Goal: Navigation & Orientation: Find specific page/section

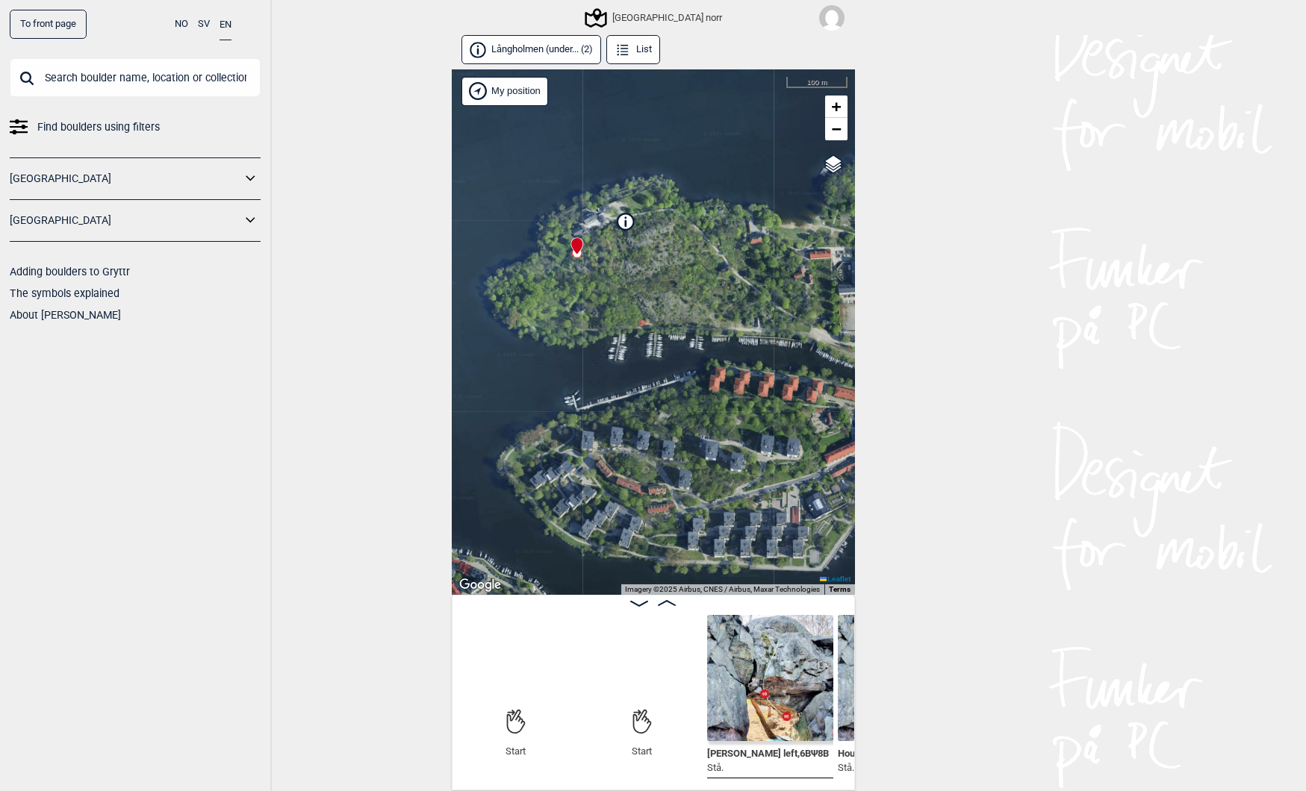
scroll to position [0, 73]
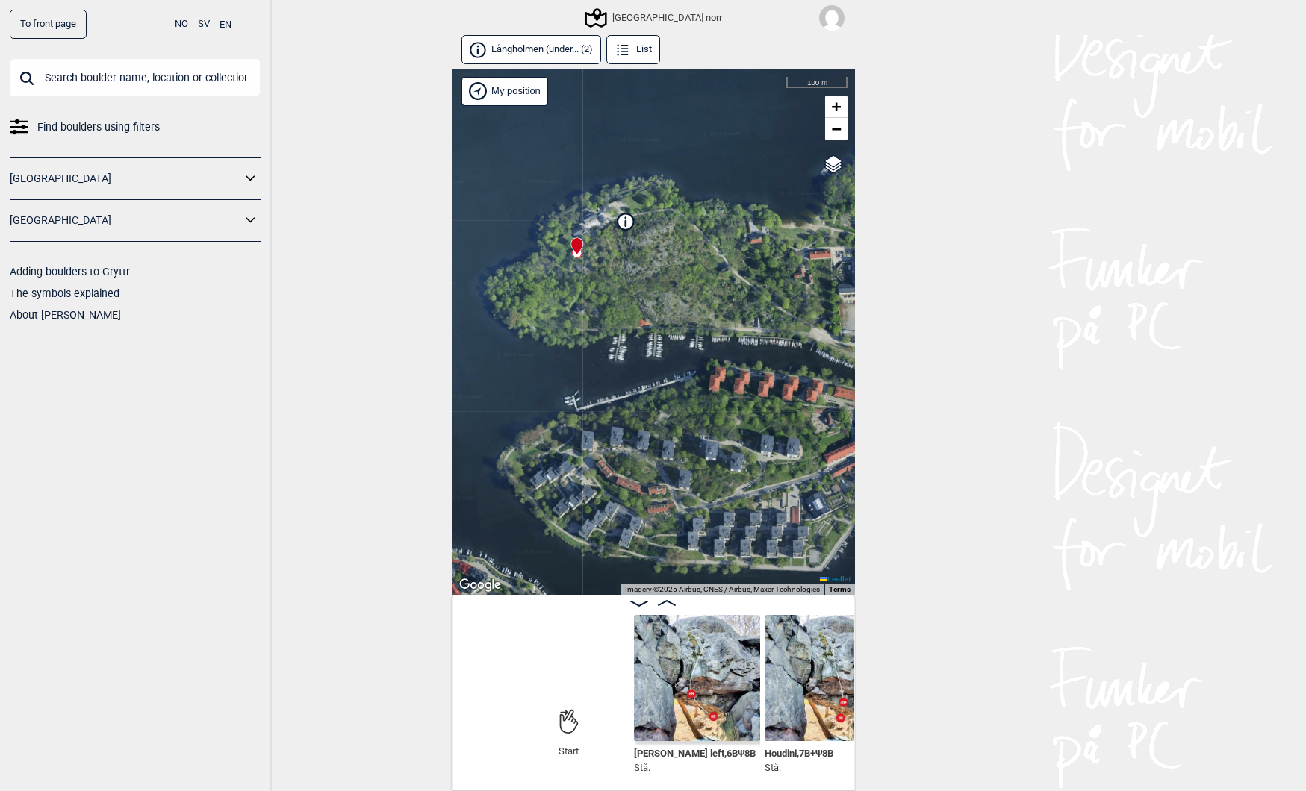
click at [246, 172] on icon at bounding box center [250, 179] width 19 height 22
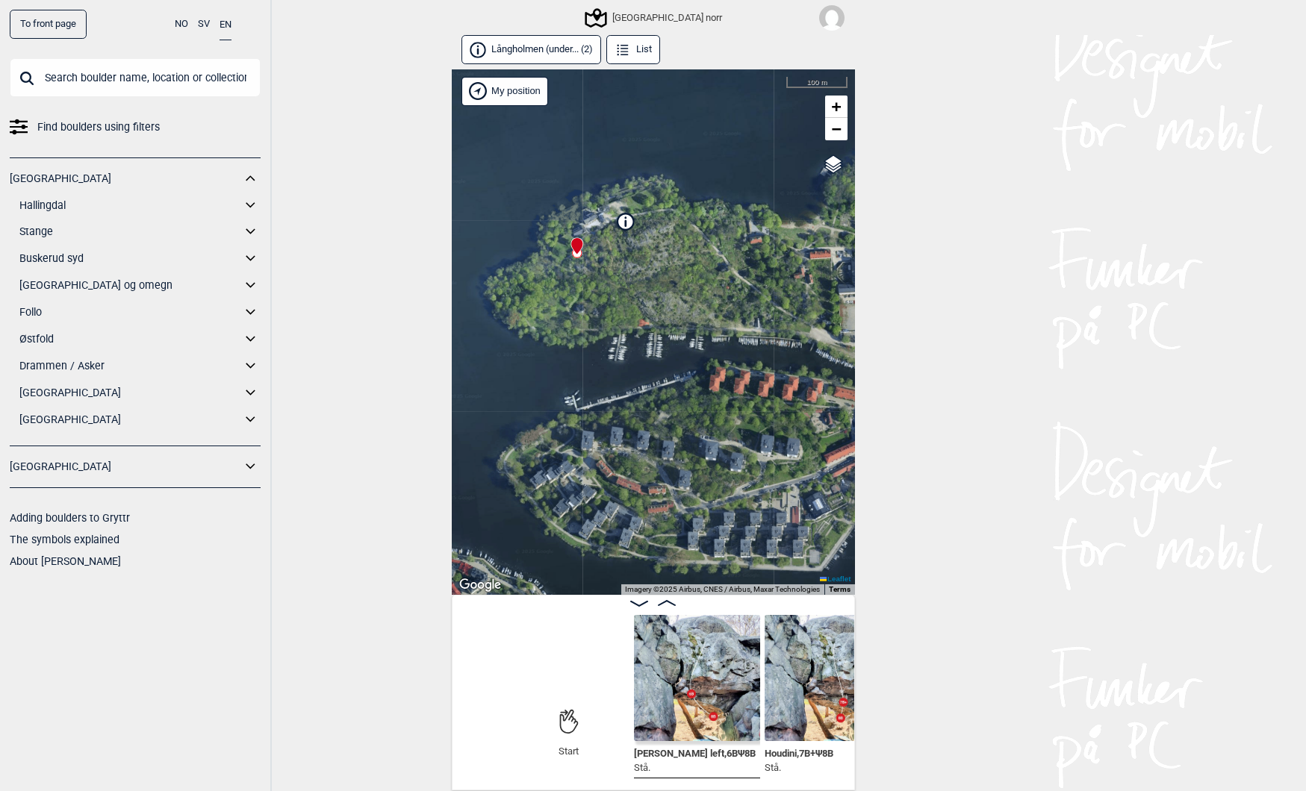
click at [252, 281] on icon at bounding box center [250, 286] width 19 height 22
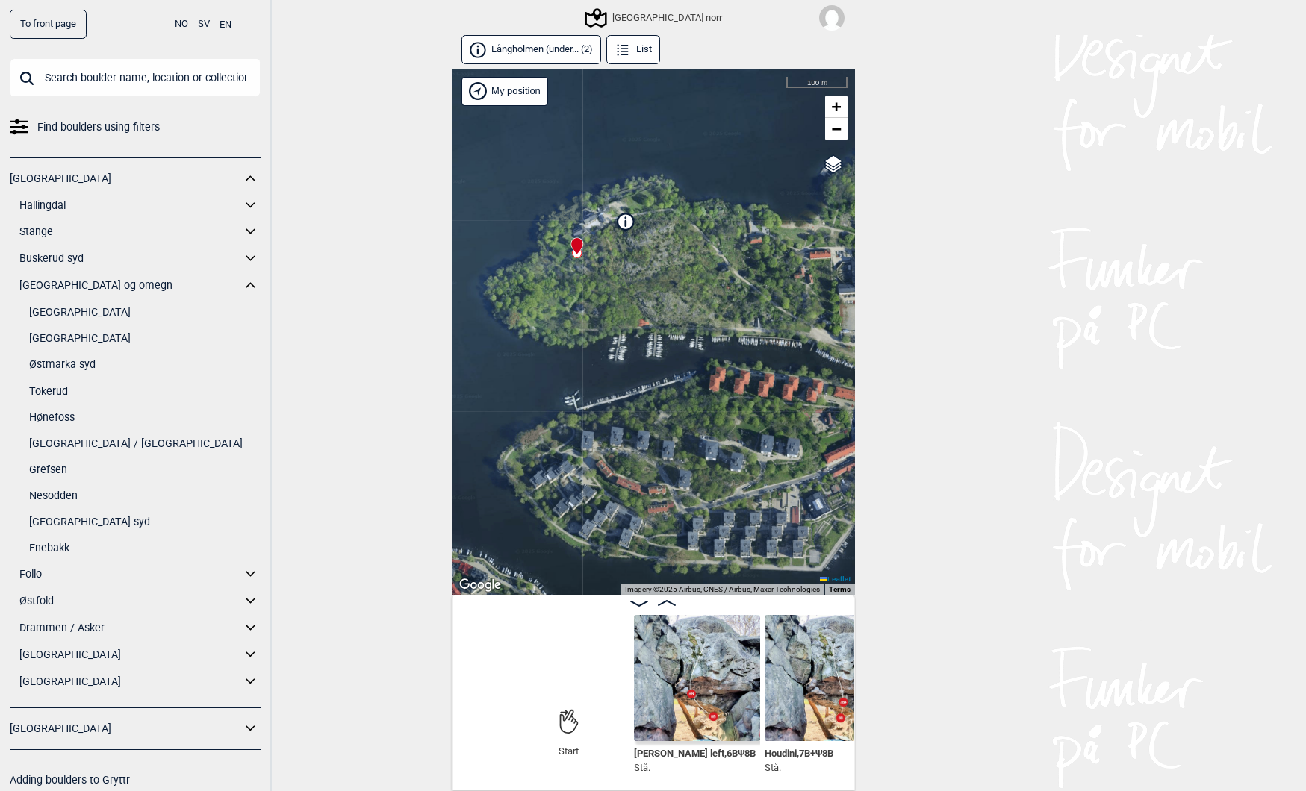
click at [76, 363] on link "Østmarka syd" at bounding box center [144, 365] width 231 height 22
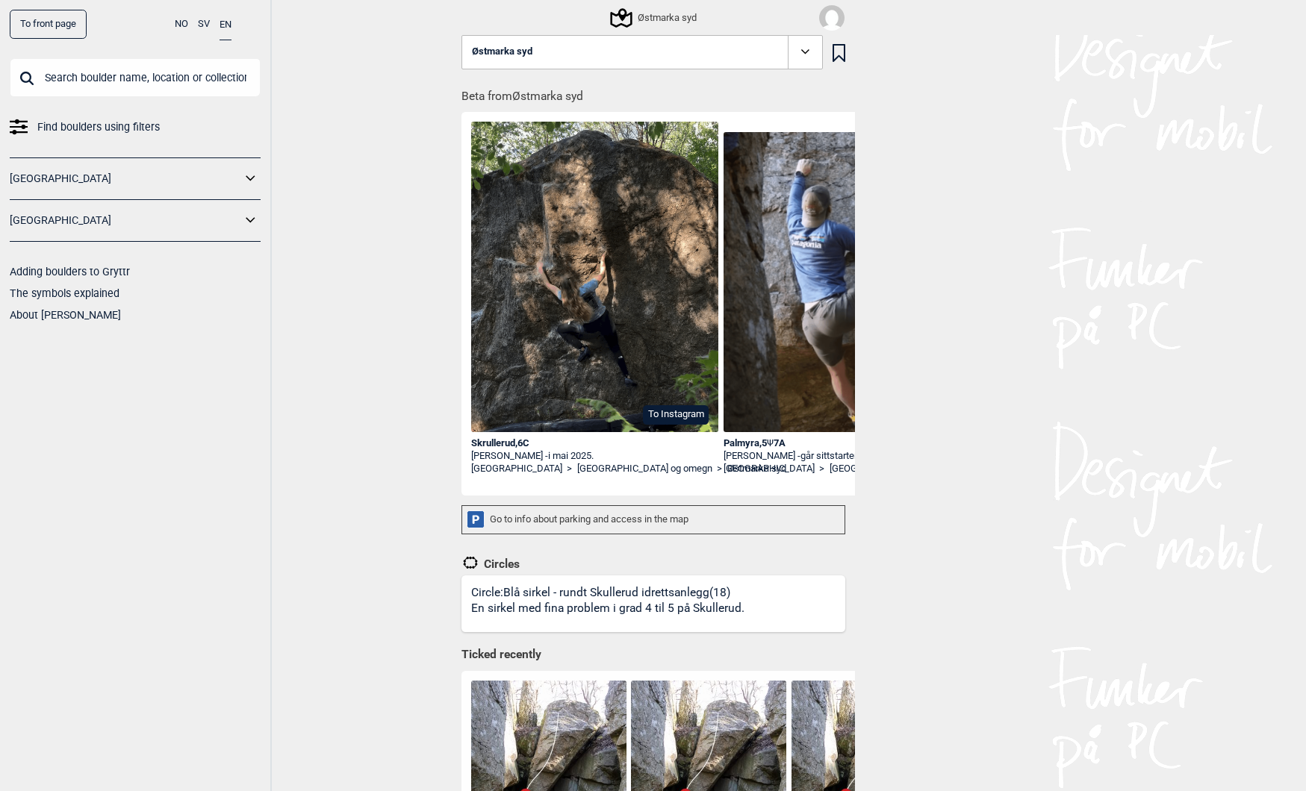
click at [626, 16] on icon at bounding box center [621, 17] width 28 height 28
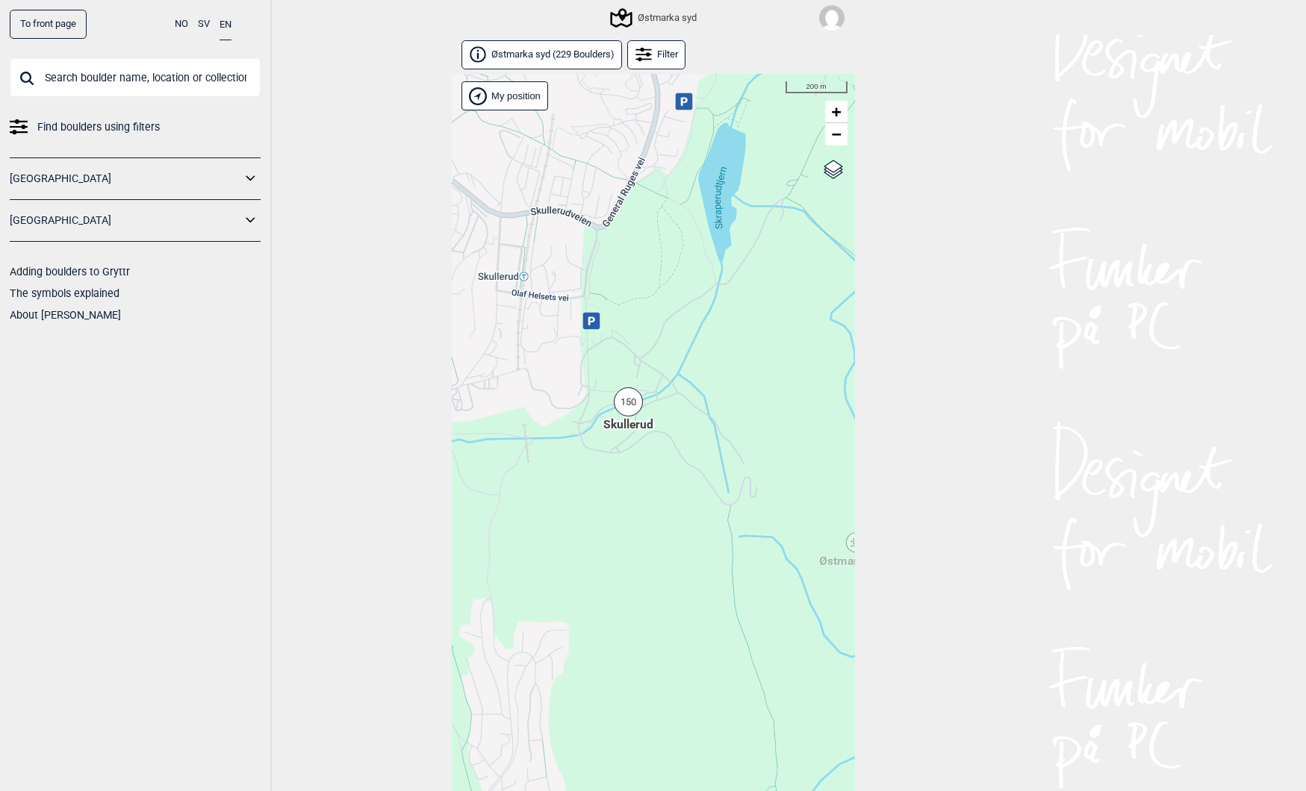
click at [627, 408] on div "150" at bounding box center [628, 401] width 29 height 29
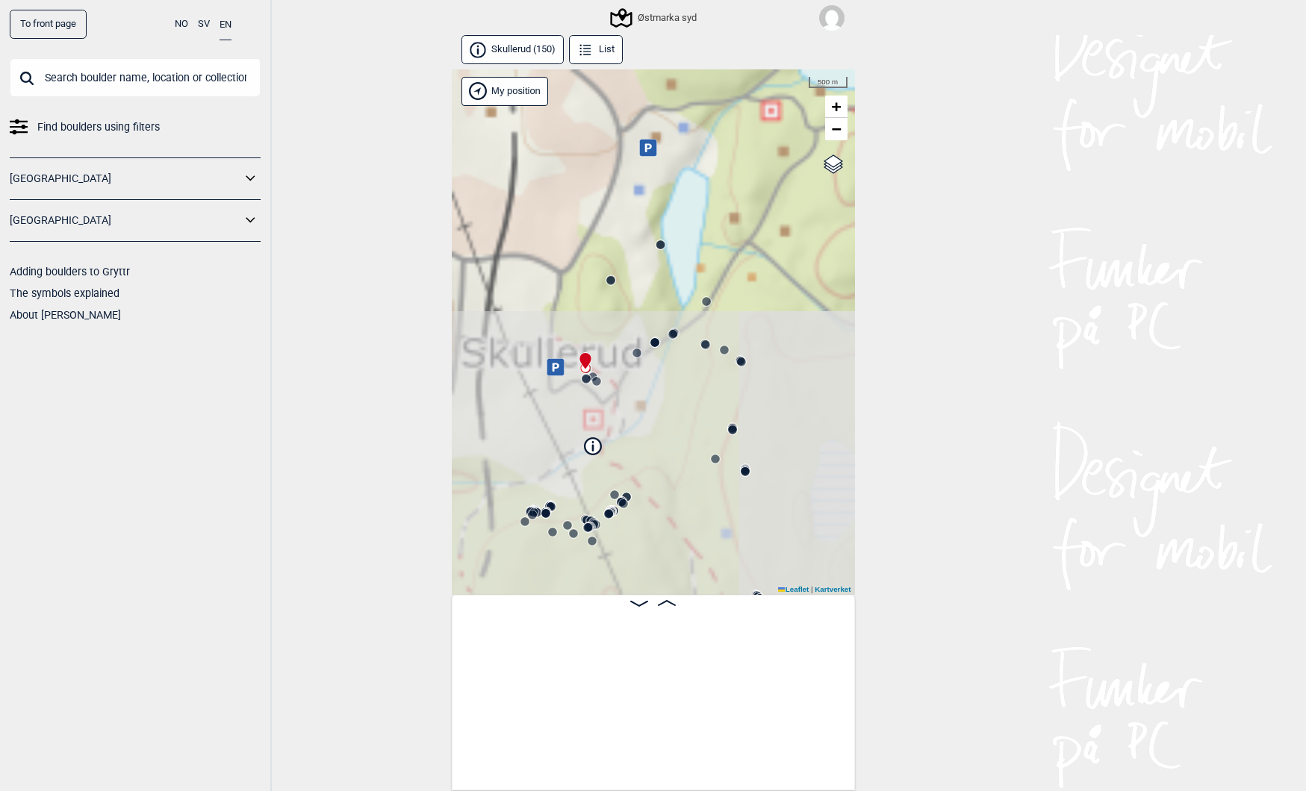
scroll to position [0, 115]
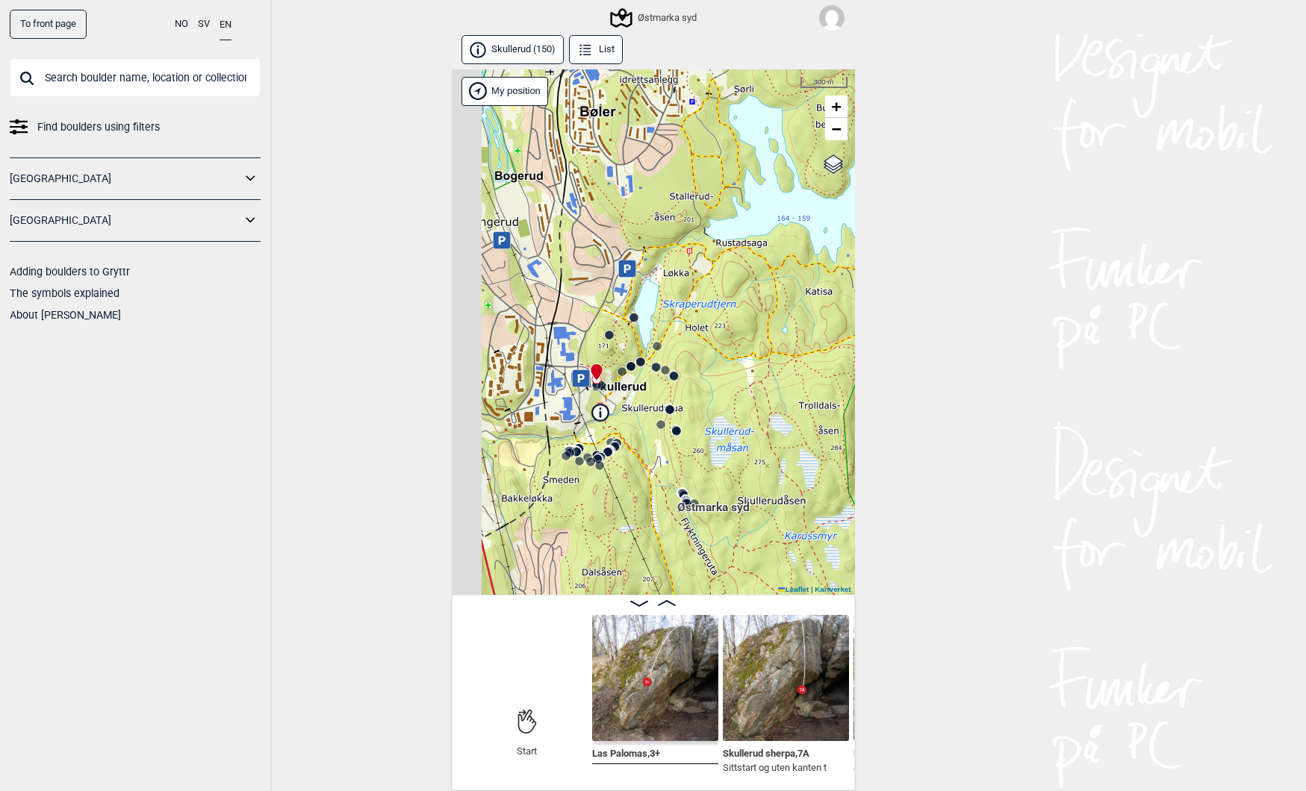
drag, startPoint x: 641, startPoint y: 434, endPoint x: 725, endPoint y: 431, distance: 83.7
click at [724, 431] on div "Østmarka syd" at bounding box center [653, 332] width 403 height 526
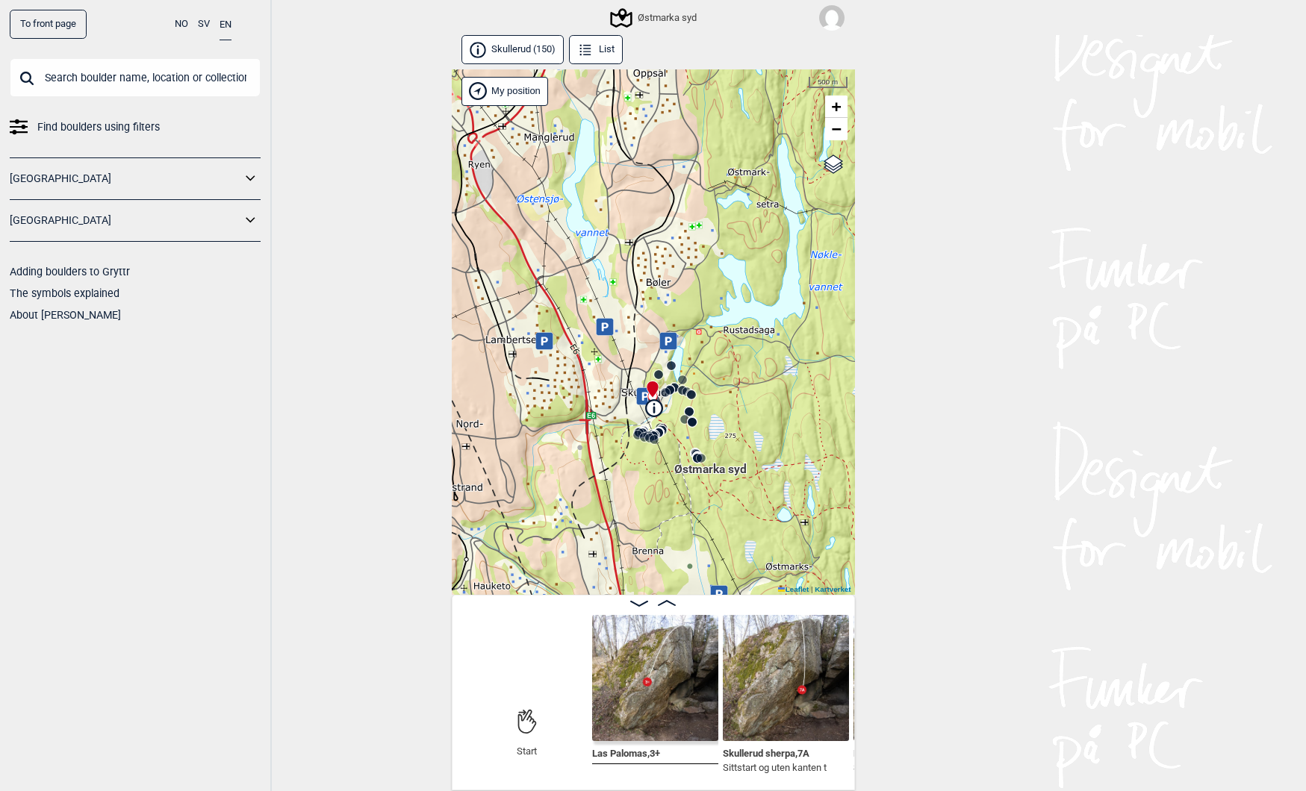
click at [636, 14] on div "Østmarka syd" at bounding box center [654, 18] width 84 height 18
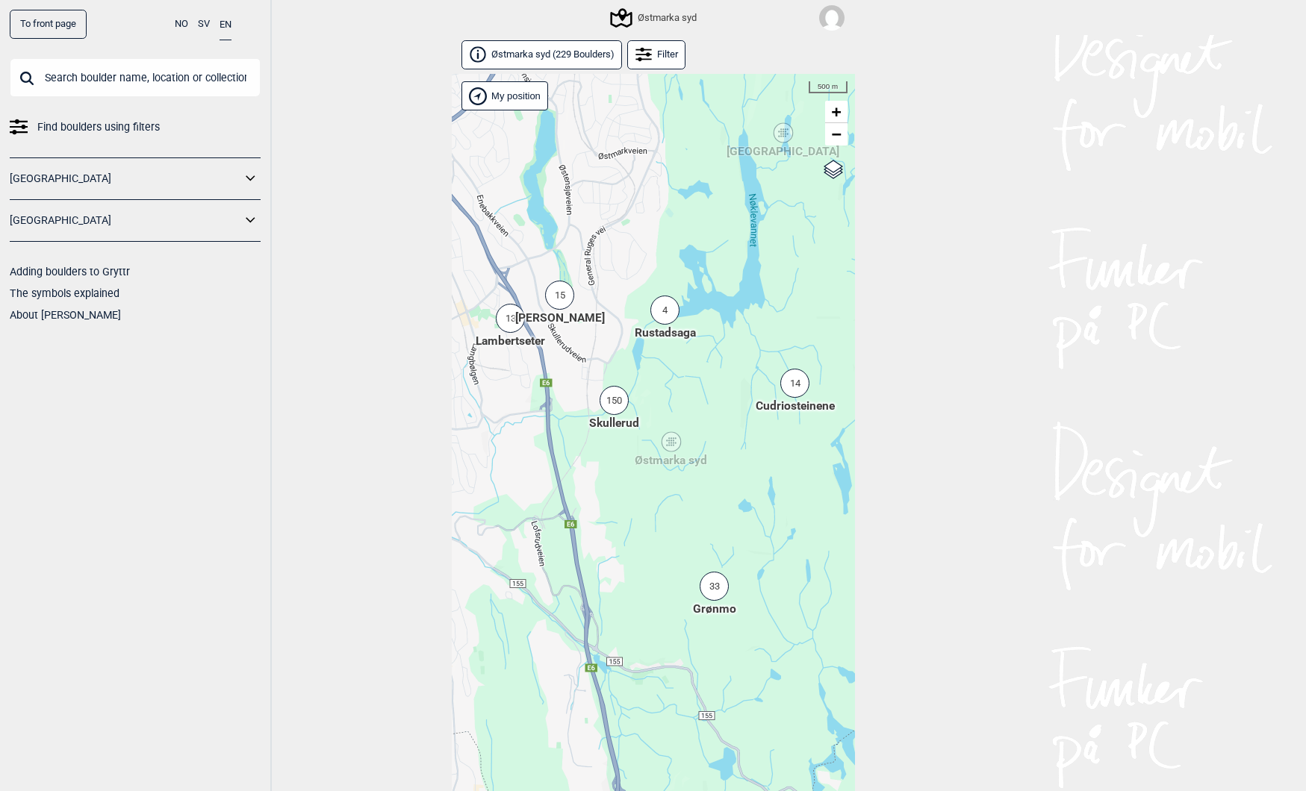
click at [562, 305] on div "15" at bounding box center [559, 295] width 29 height 29
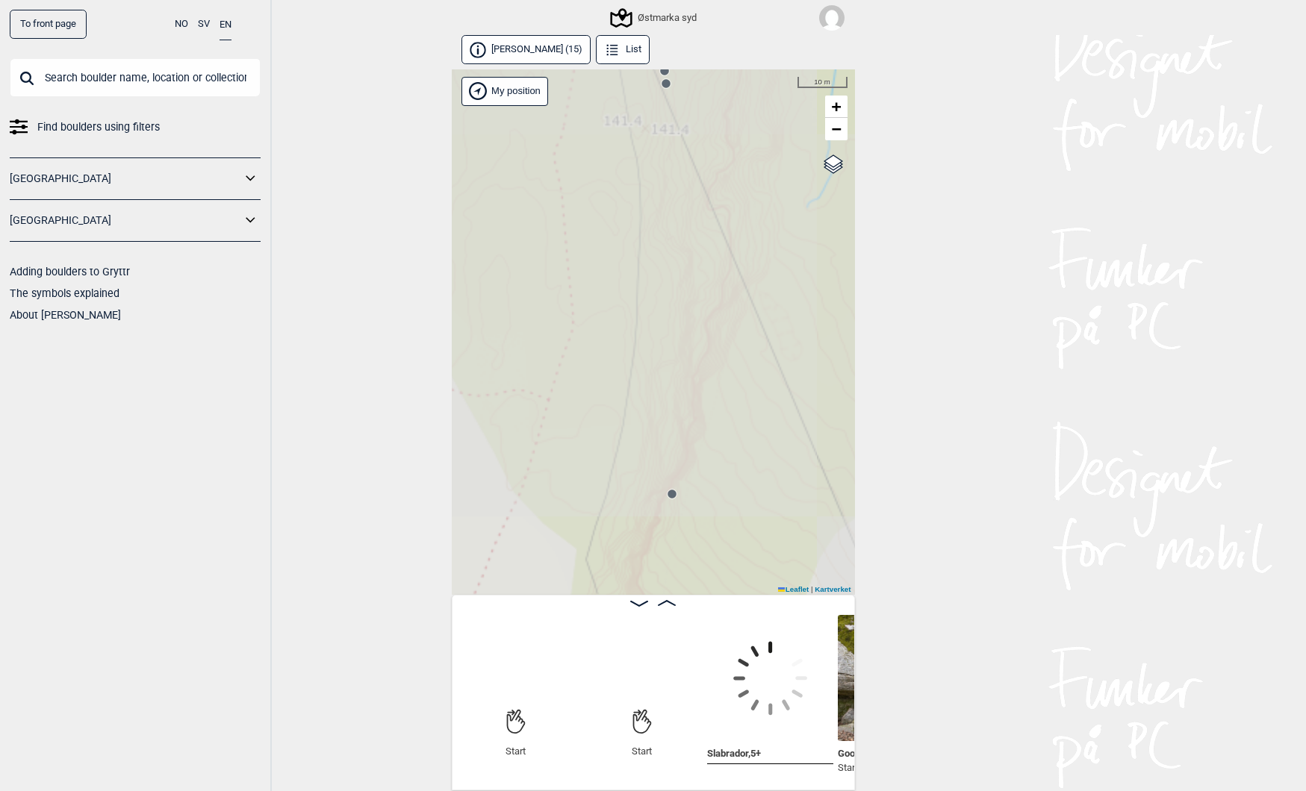
scroll to position [0, 117]
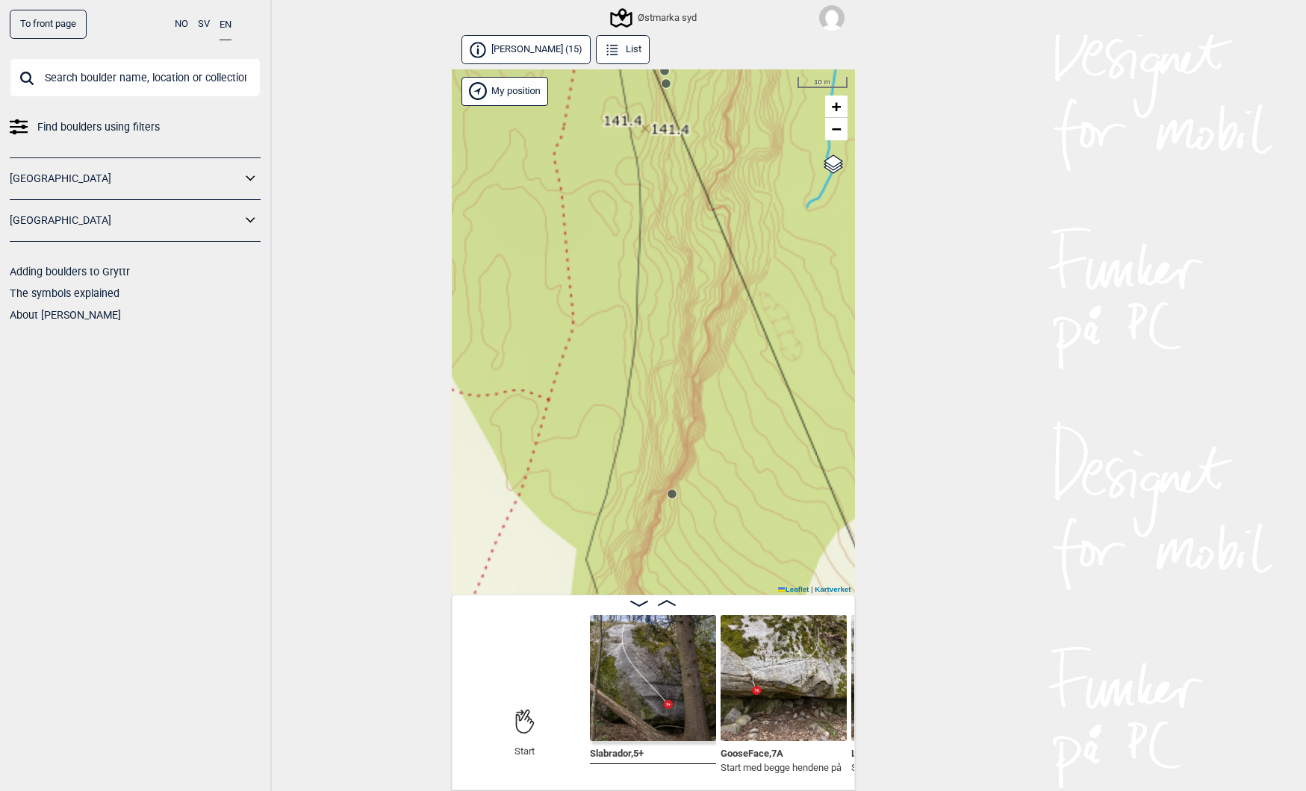
click at [509, 54] on button "[PERSON_NAME] (15)" at bounding box center [526, 49] width 130 height 29
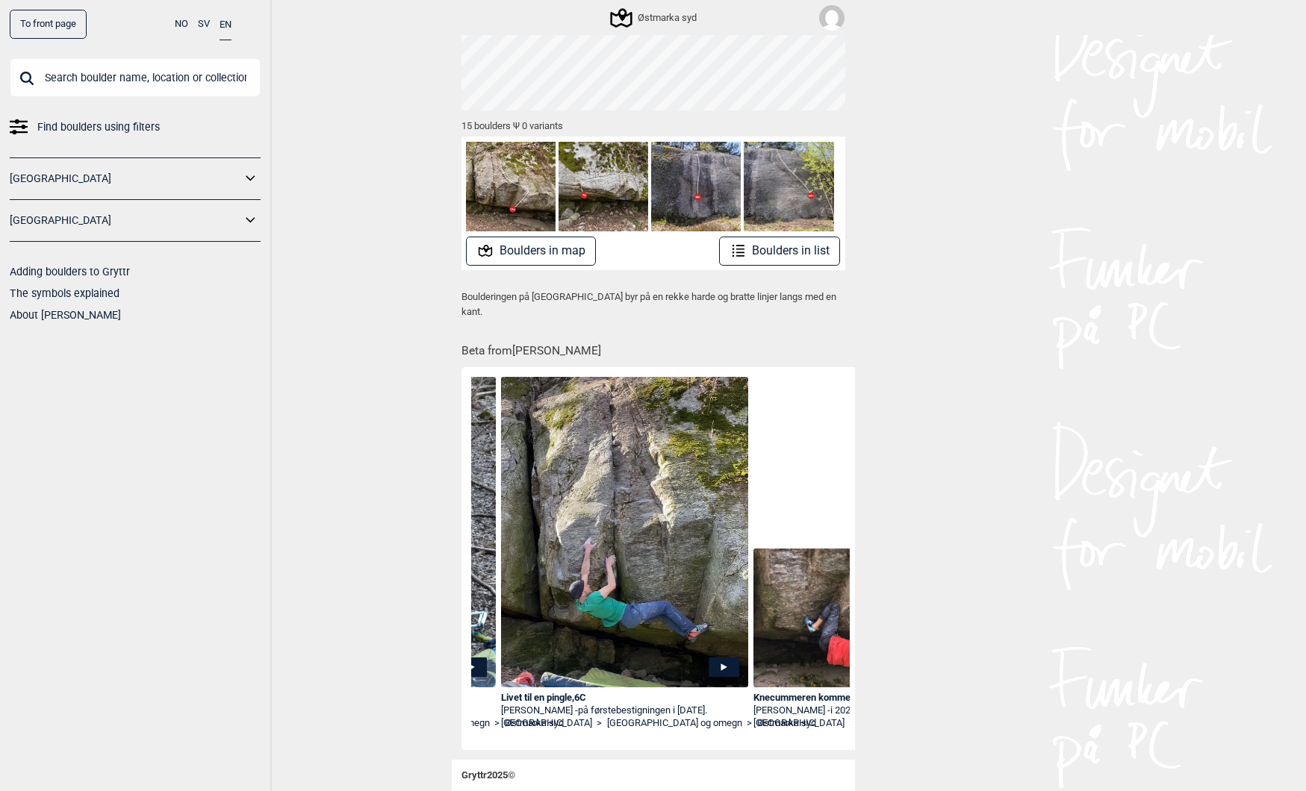
scroll to position [166, 0]
